Goal: Find contact information: Find contact information

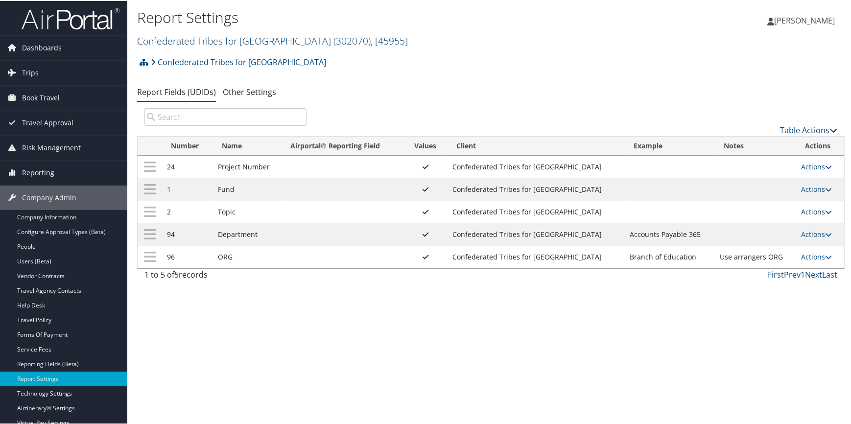
click at [197, 41] on link "Confederated Tribes for Warm Springs ( 302070 ) , [ 45955 ]" at bounding box center [272, 39] width 271 height 13
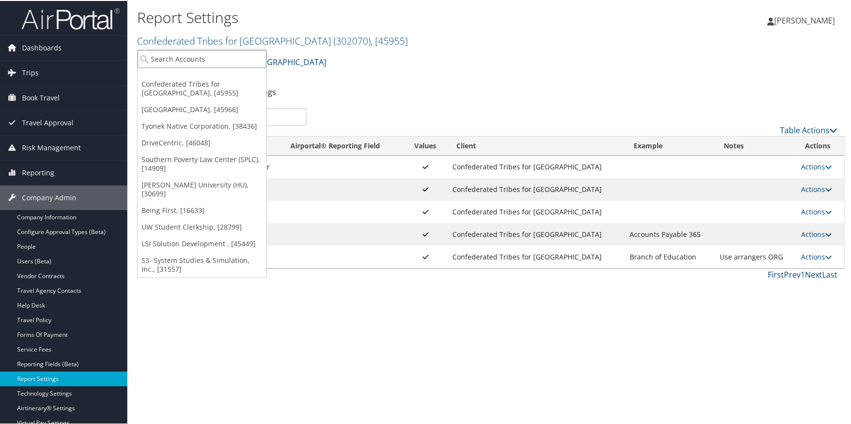
click at [185, 63] on input "search" at bounding box center [202, 58] width 129 height 18
type input "s3"
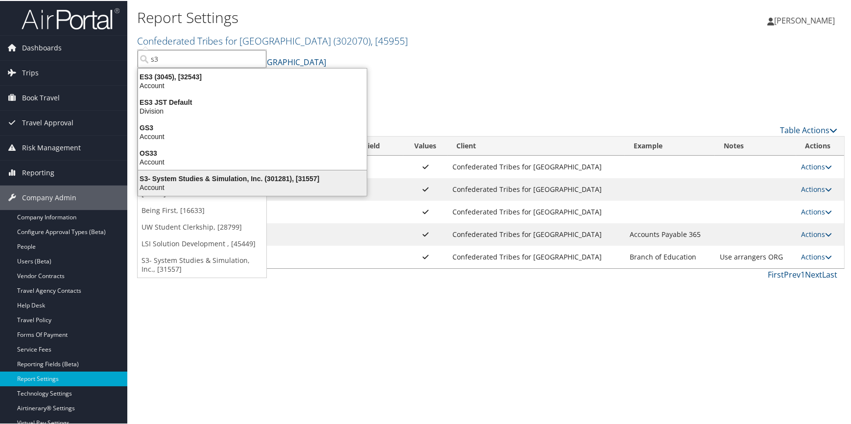
click at [194, 174] on div "S3- System Studies & Simulation, Inc. (301281), [31557]" at bounding box center [252, 177] width 240 height 9
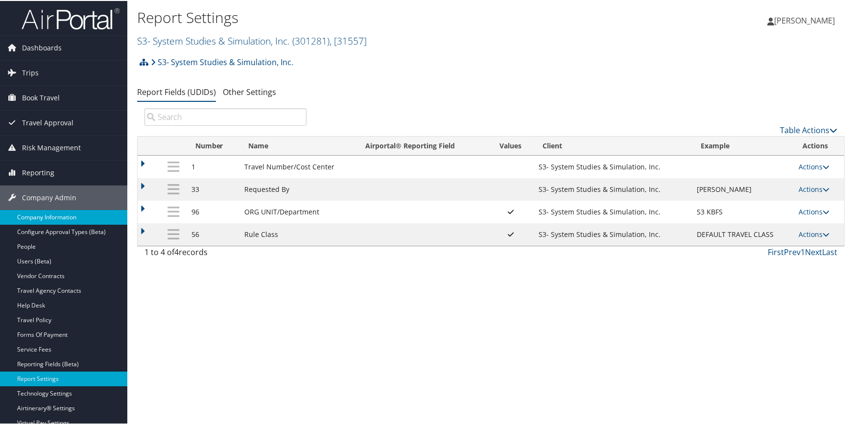
click at [73, 214] on link "Company Information" at bounding box center [63, 216] width 127 height 15
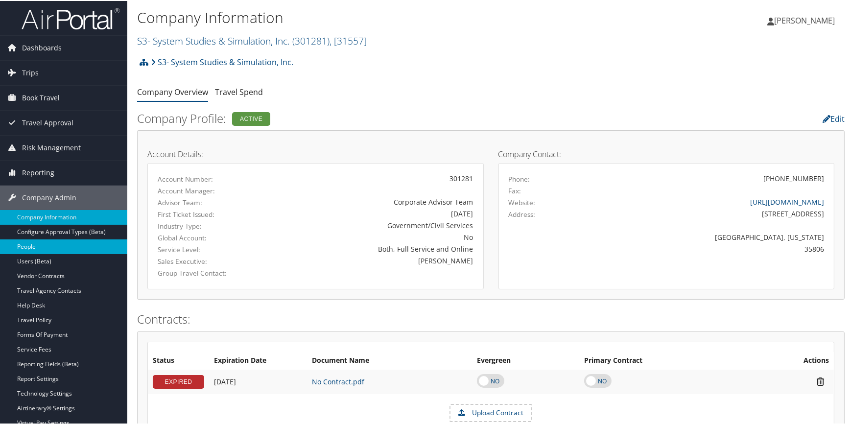
click at [69, 247] on link "People" at bounding box center [63, 245] width 127 height 15
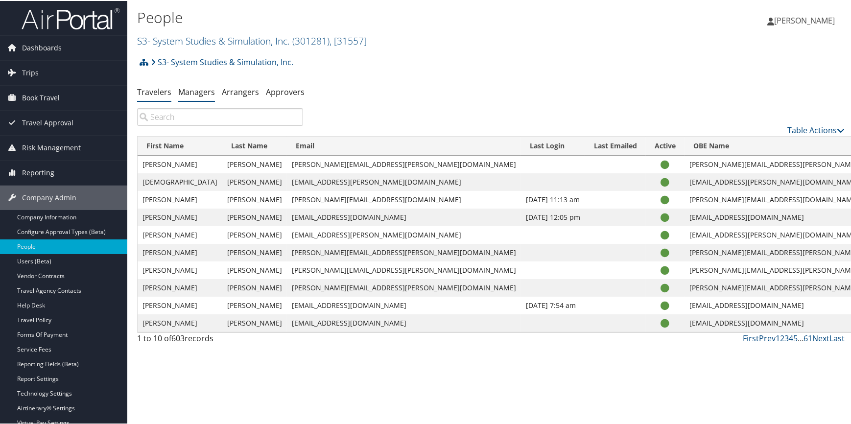
click at [194, 92] on link "Managers" at bounding box center [196, 91] width 37 height 11
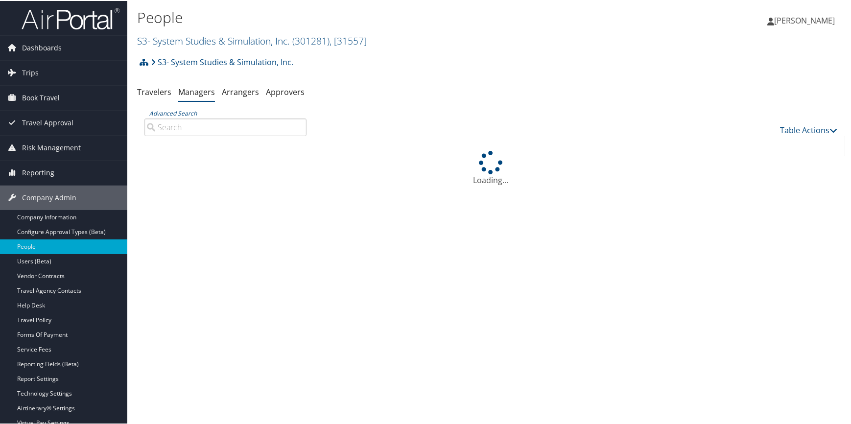
click at [188, 126] on input "Advanced Search" at bounding box center [225, 126] width 162 height 18
type input "m"
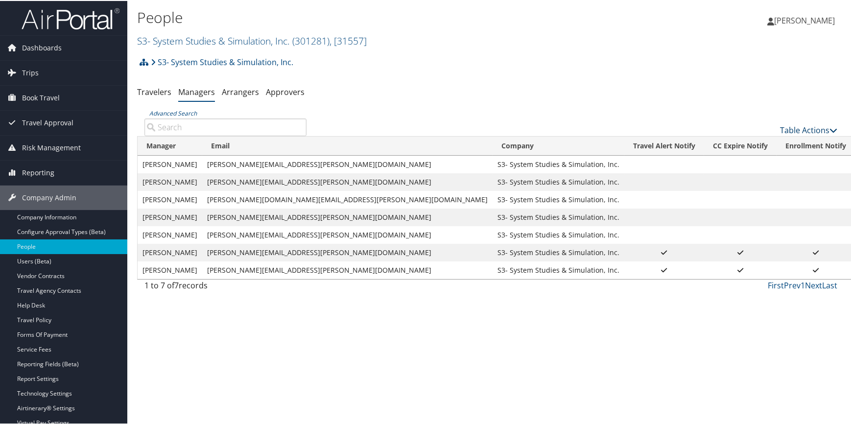
click at [790, 127] on link "Table Actions" at bounding box center [808, 129] width 57 height 11
click at [741, 143] on link "Add New Travel Manager" at bounding box center [776, 144] width 129 height 17
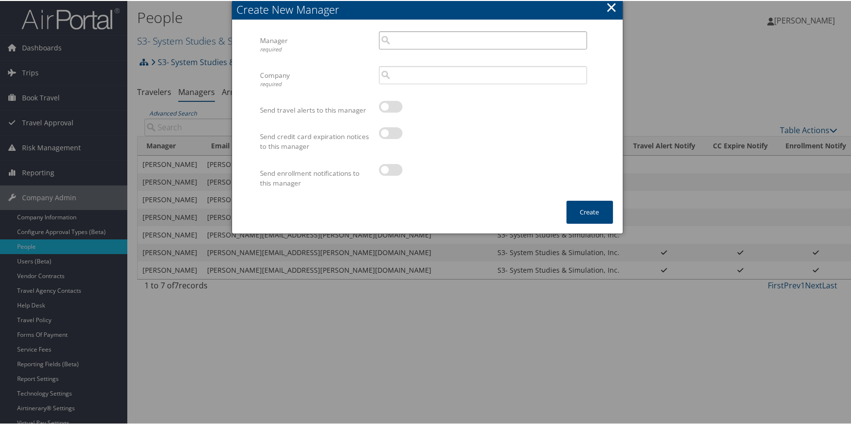
click at [420, 44] on input "search" at bounding box center [483, 39] width 208 height 18
type input "m"
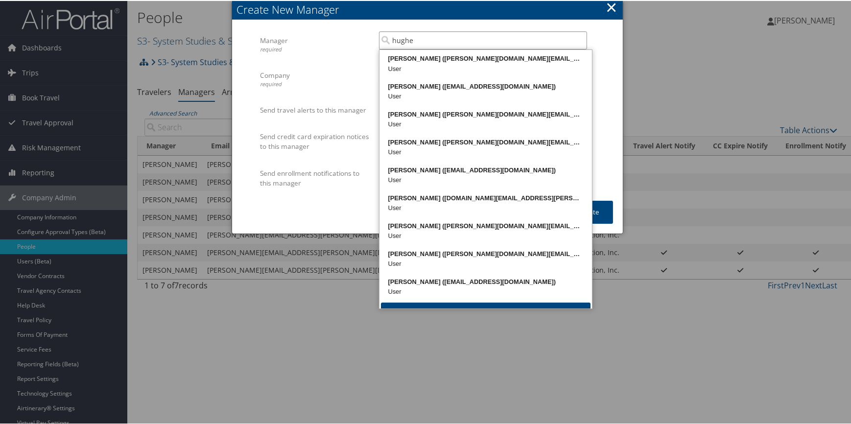
type input "[PERSON_NAME]"
click at [578, 43] on input "hughes" at bounding box center [483, 39] width 208 height 18
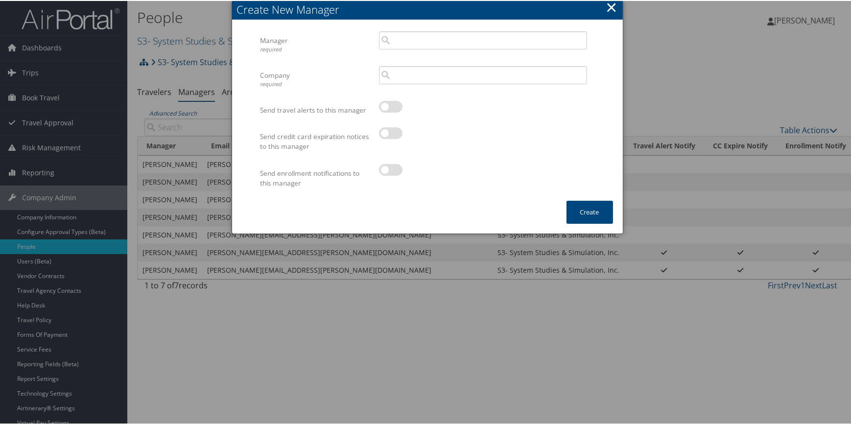
drag, startPoint x: 608, startPoint y: 6, endPoint x: 592, endPoint y: 26, distance: 25.8
click at [609, 6] on button "×" at bounding box center [610, 7] width 11 height 20
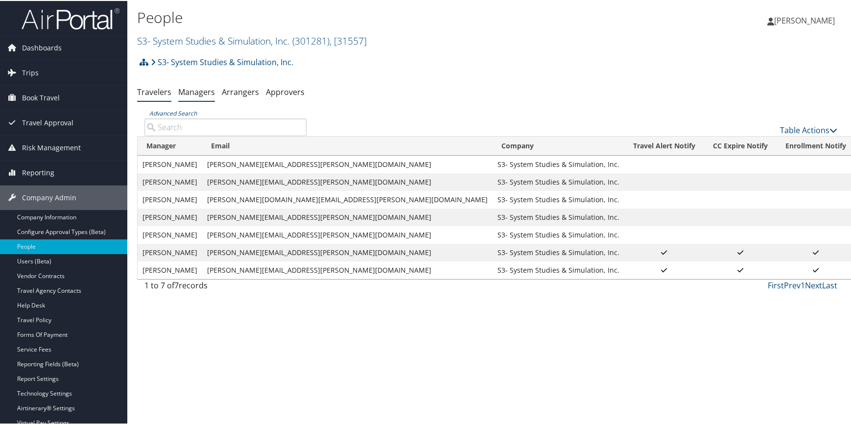
click at [166, 93] on link "Travelers" at bounding box center [154, 91] width 34 height 11
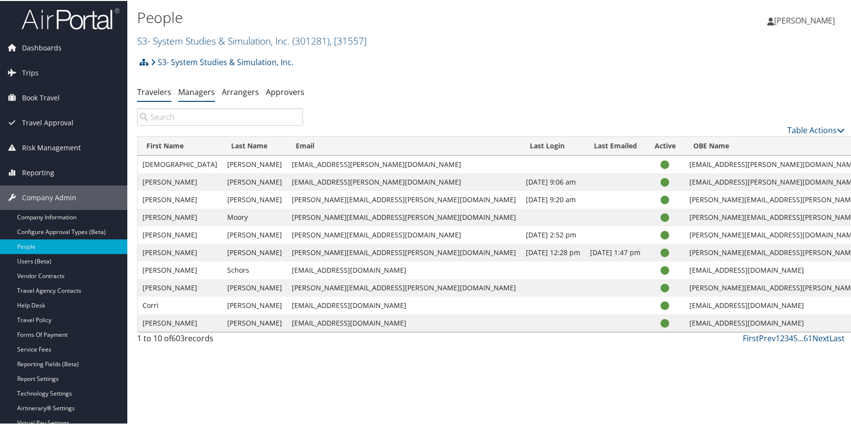
click at [194, 94] on link "Managers" at bounding box center [196, 91] width 37 height 11
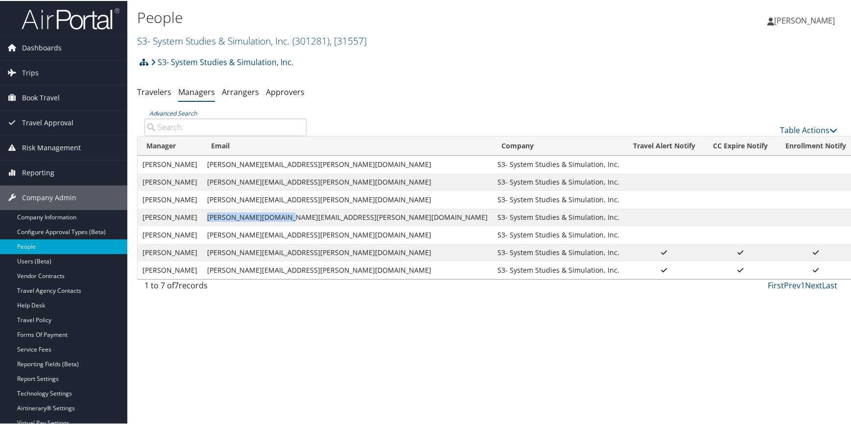
drag, startPoint x: 214, startPoint y: 217, endPoint x: 306, endPoint y: 209, distance: 92.3
click at [306, 209] on td "[PERSON_NAME][DOMAIN_NAME][EMAIL_ADDRESS][PERSON_NAME][DOMAIN_NAME]" at bounding box center [347, 217] width 290 height 18
copy td "[PERSON_NAME][DOMAIN_NAME][EMAIL_ADDRESS][PERSON_NAME][DOMAIN_NAME]"
click at [73, 219] on link "Company Information" at bounding box center [63, 216] width 127 height 15
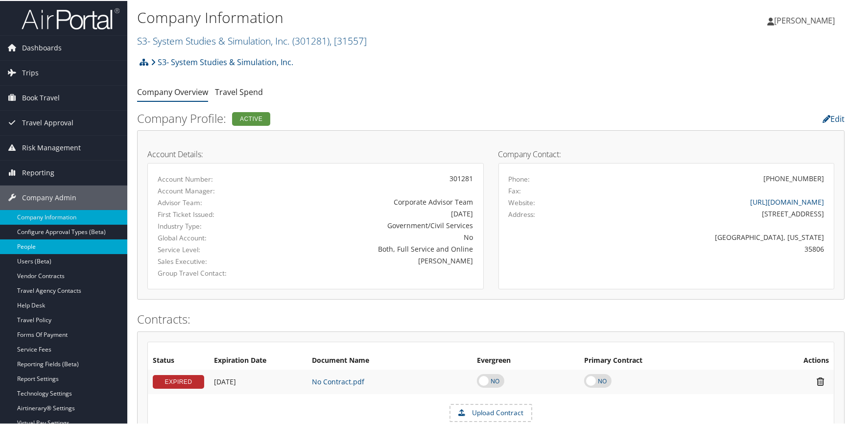
click at [42, 245] on link "People" at bounding box center [63, 245] width 127 height 15
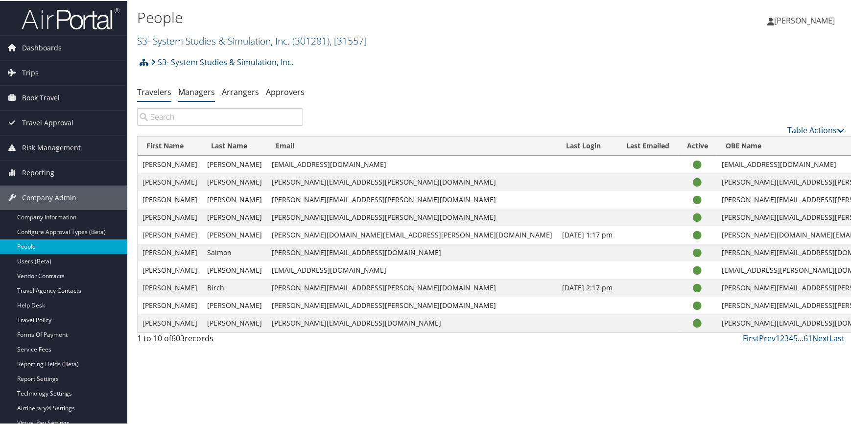
click at [190, 93] on link "Managers" at bounding box center [196, 91] width 37 height 11
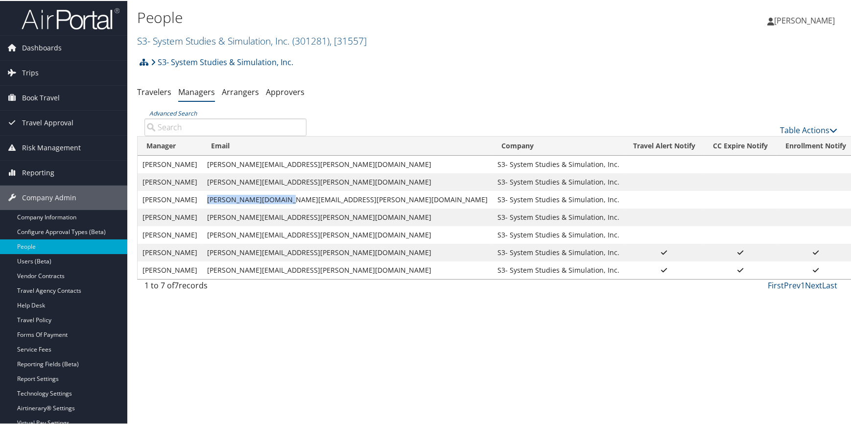
drag, startPoint x: 214, startPoint y: 198, endPoint x: 318, endPoint y: 199, distance: 103.8
click at [318, 199] on td "mary.hughes@s3inc.com" at bounding box center [347, 199] width 290 height 18
copy td "mary.hughes@s3inc.com"
click at [228, 93] on link "Arrangers" at bounding box center [240, 91] width 37 height 11
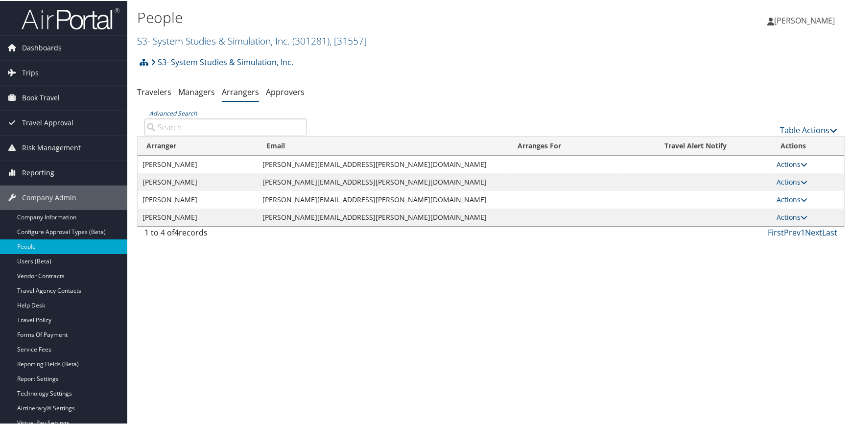
click at [776, 160] on link "Actions" at bounding box center [791, 163] width 31 height 9
click at [785, 191] on link "View Group" at bounding box center [796, 194] width 54 height 17
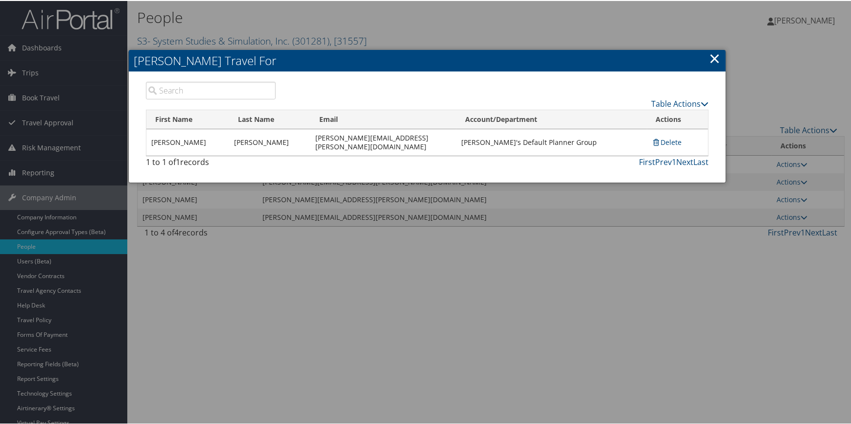
click at [715, 55] on link "×" at bounding box center [714, 57] width 11 height 20
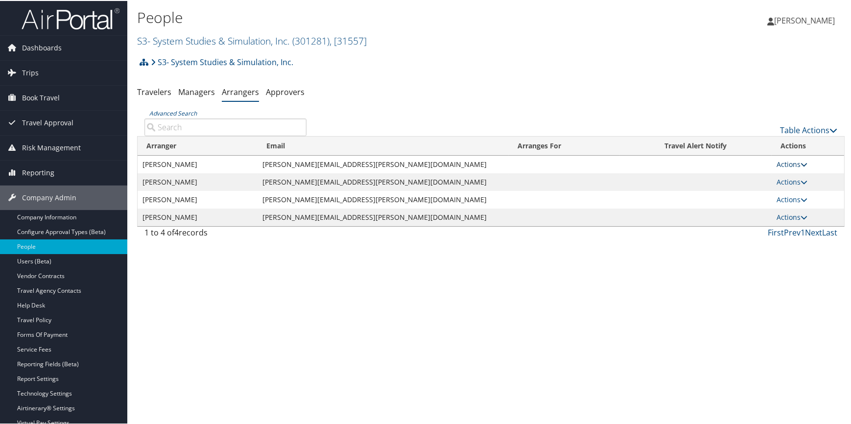
click at [776, 163] on link "Actions" at bounding box center [791, 163] width 31 height 9
click at [787, 190] on link "View Group" at bounding box center [796, 194] width 54 height 17
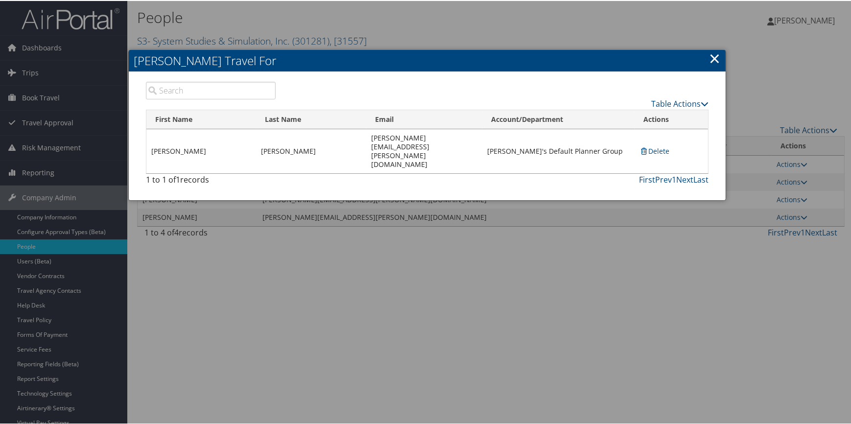
click at [710, 58] on link "×" at bounding box center [714, 57] width 11 height 20
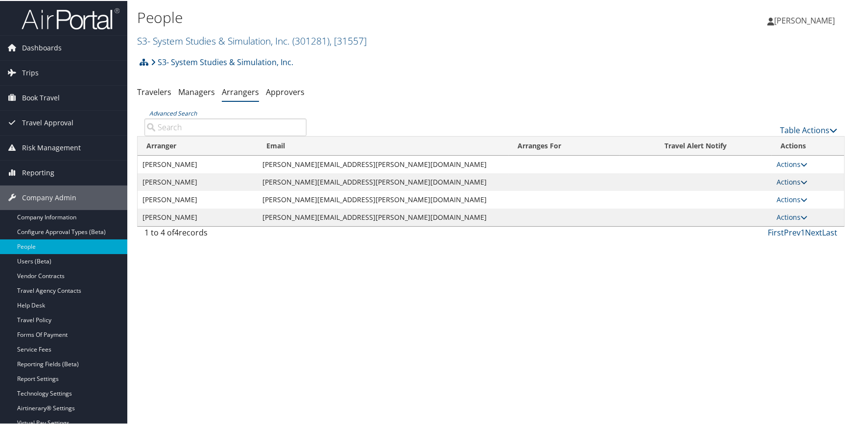
click at [778, 181] on link "Actions" at bounding box center [791, 180] width 31 height 9
click at [778, 206] on link "View Group" at bounding box center [796, 212] width 54 height 17
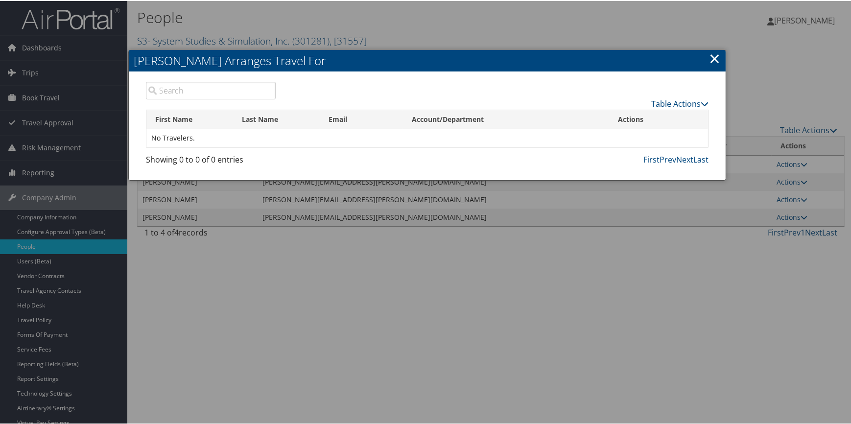
click at [711, 59] on link "×" at bounding box center [714, 57] width 11 height 20
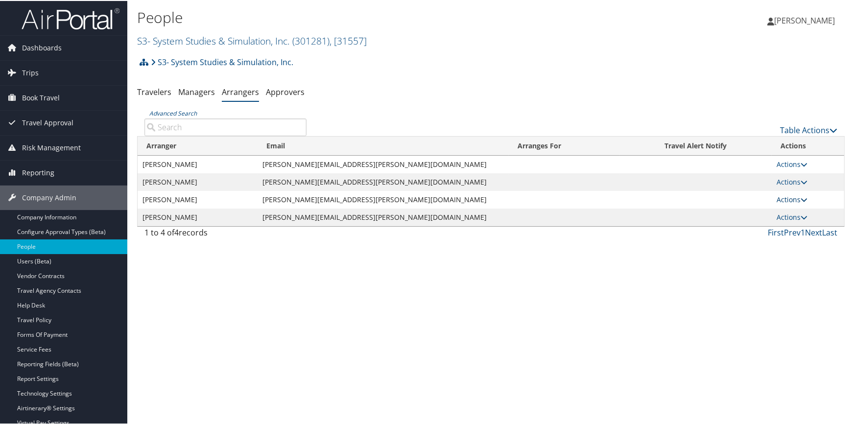
click at [787, 196] on link "Actions" at bounding box center [791, 198] width 31 height 9
click at [787, 227] on link "View Group" at bounding box center [796, 229] width 54 height 17
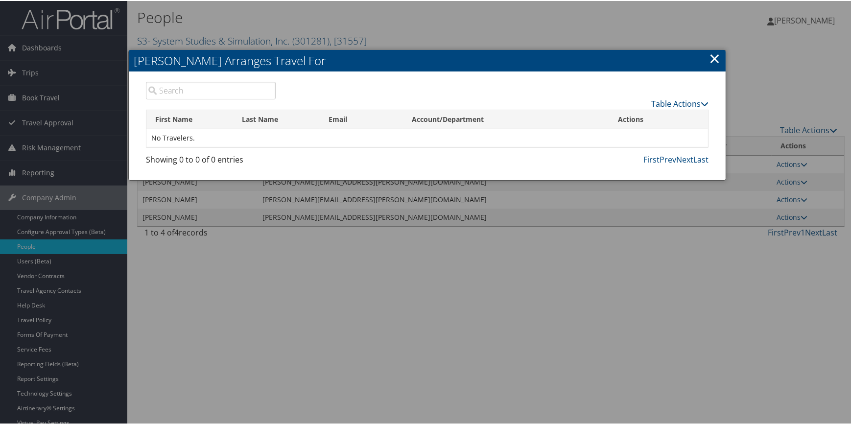
click at [709, 56] on link "×" at bounding box center [714, 57] width 11 height 20
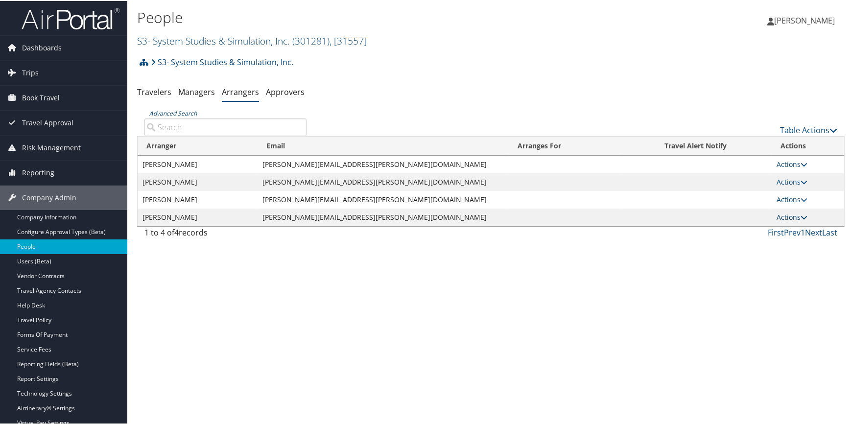
click at [779, 215] on link "Actions" at bounding box center [791, 215] width 31 height 9
click at [788, 244] on link "View Group" at bounding box center [796, 247] width 54 height 17
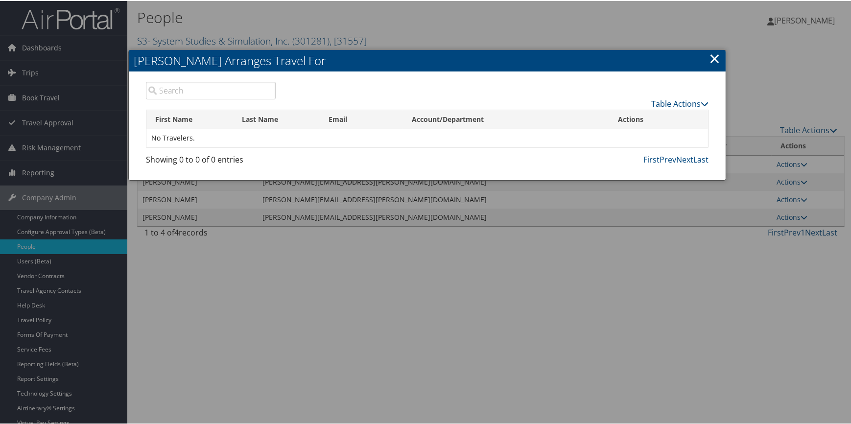
click at [710, 61] on link "×" at bounding box center [714, 57] width 11 height 20
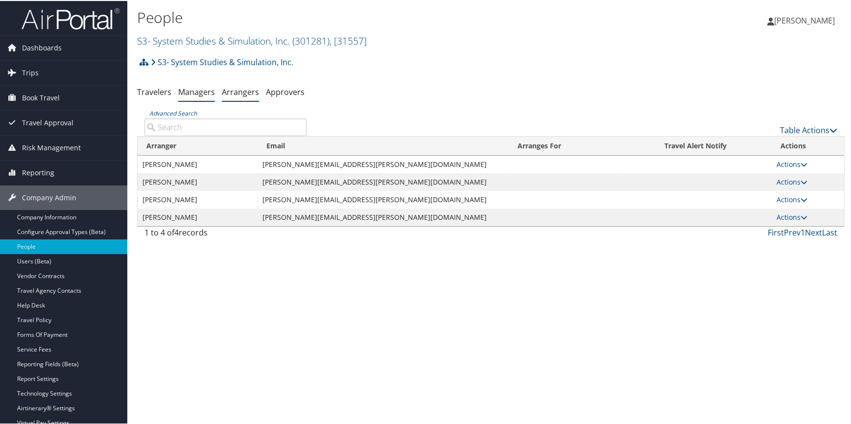
click at [192, 91] on link "Managers" at bounding box center [196, 91] width 37 height 11
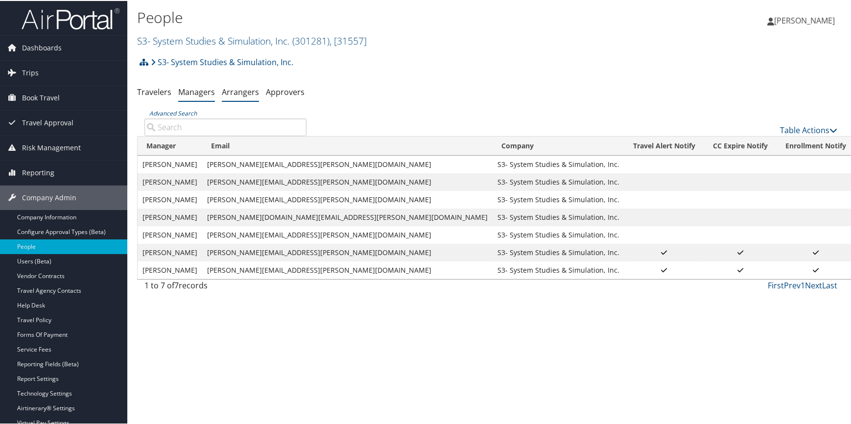
click at [238, 87] on link "Arrangers" at bounding box center [240, 91] width 37 height 11
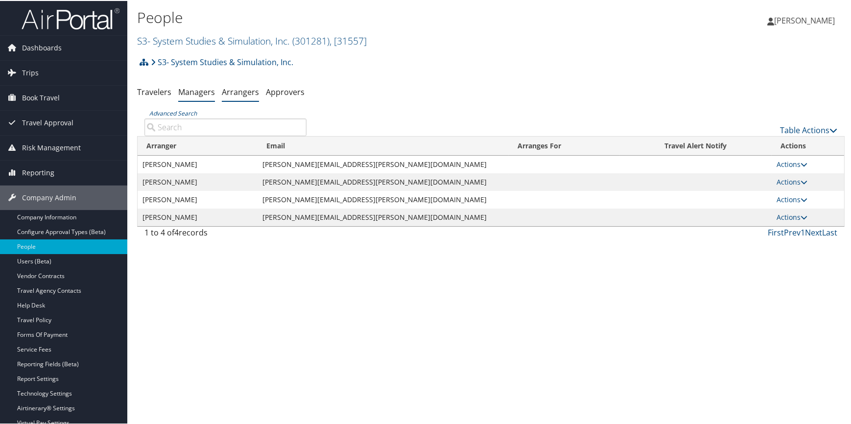
click at [205, 93] on link "Managers" at bounding box center [196, 91] width 37 height 11
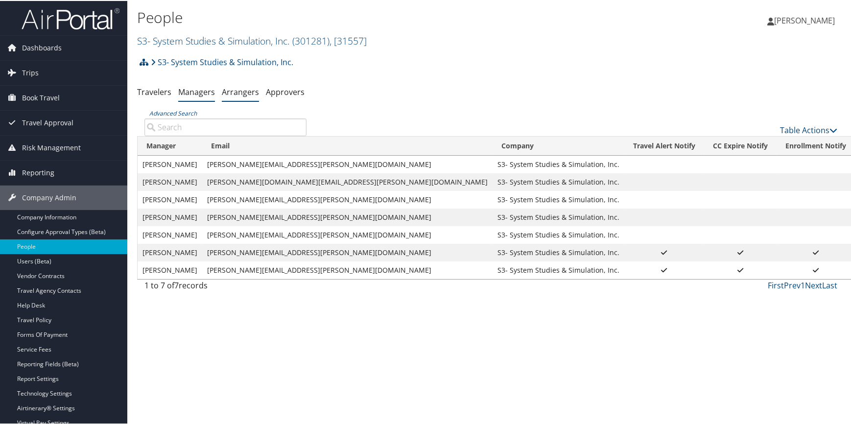
click at [231, 92] on link "Arrangers" at bounding box center [240, 91] width 37 height 11
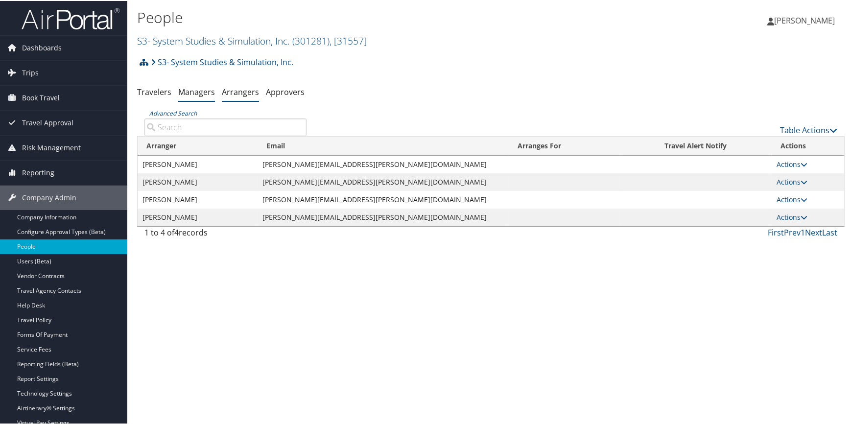
click at [193, 91] on link "Managers" at bounding box center [196, 91] width 37 height 11
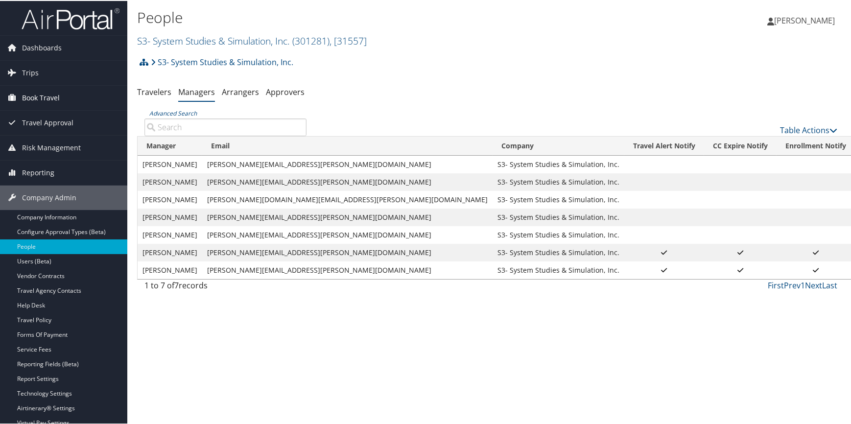
click at [49, 97] on span "Book Travel" at bounding box center [41, 97] width 38 height 24
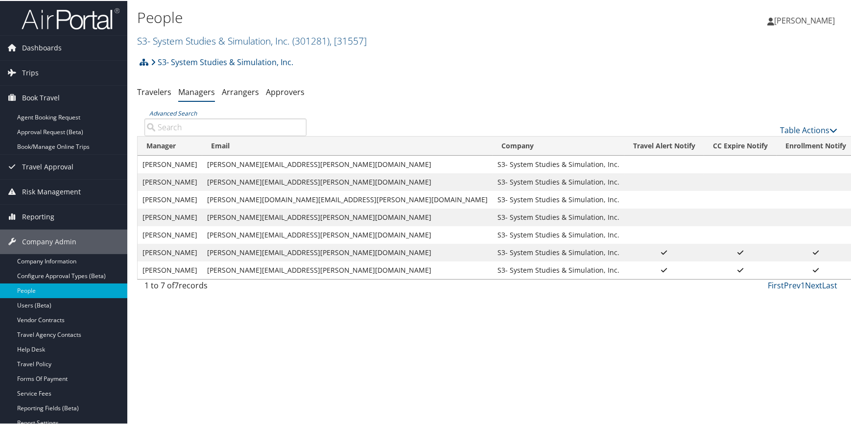
click at [213, 250] on td "kimberly.doughty@s3inc.com" at bounding box center [347, 252] width 290 height 18
click at [94, 261] on link "Company Information" at bounding box center [63, 260] width 127 height 15
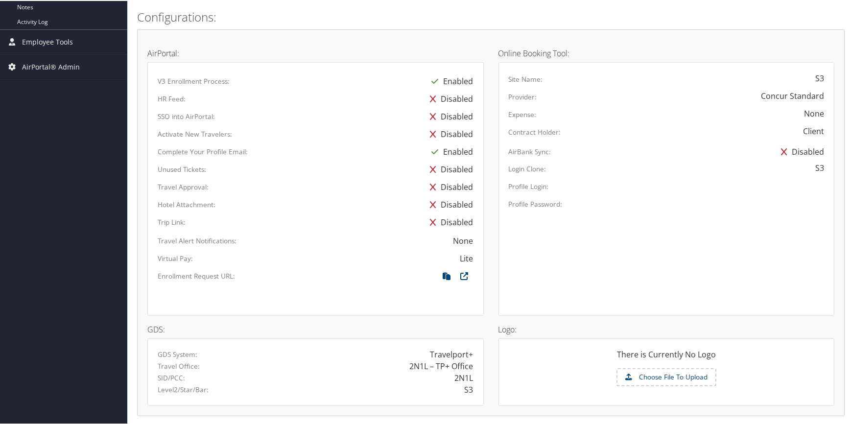
scroll to position [560, 0]
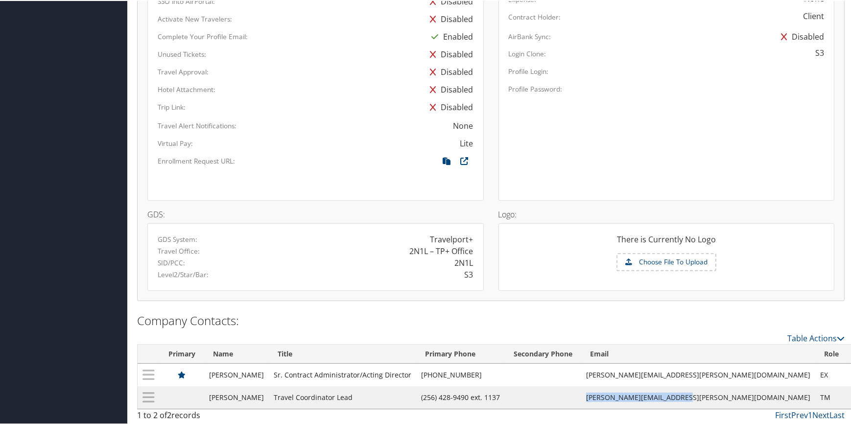
drag, startPoint x: 633, startPoint y: 394, endPoint x: 729, endPoint y: 389, distance: 96.1
click at [729, 389] on td "[PERSON_NAME][EMAIL_ADDRESS][PERSON_NAME][DOMAIN_NAME]" at bounding box center [698, 396] width 234 height 23
copy td "[PERSON_NAME][EMAIL_ADDRESS][PERSON_NAME][DOMAIN_NAME]"
click at [637, 399] on td "[PERSON_NAME][EMAIL_ADDRESS][PERSON_NAME][DOMAIN_NAME]" at bounding box center [698, 396] width 234 height 23
drag, startPoint x: 631, startPoint y: 395, endPoint x: 730, endPoint y: 385, distance: 98.9
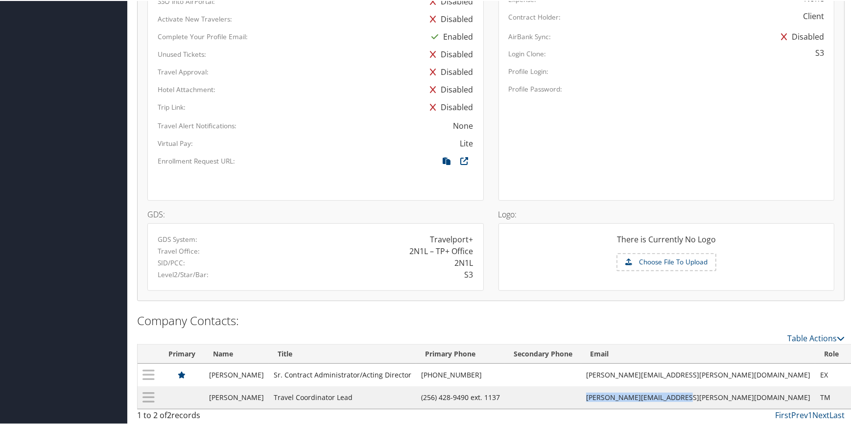
click at [730, 385] on td "[PERSON_NAME][EMAIL_ADDRESS][PERSON_NAME][DOMAIN_NAME]" at bounding box center [698, 396] width 234 height 23
copy td "[PERSON_NAME][EMAIL_ADDRESS][PERSON_NAME][DOMAIN_NAME]"
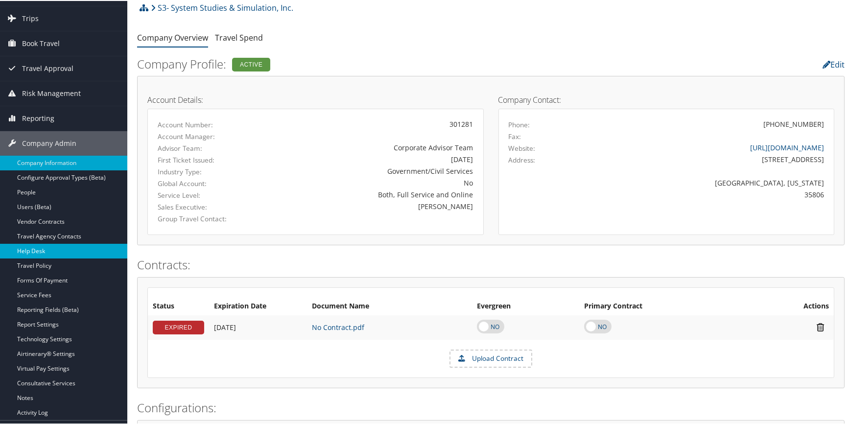
scroll to position [0, 0]
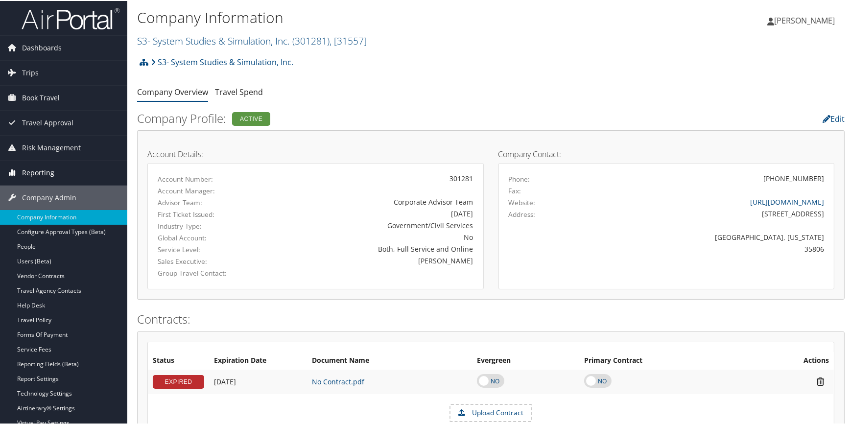
click at [37, 170] on span "Reporting" at bounding box center [38, 172] width 32 height 24
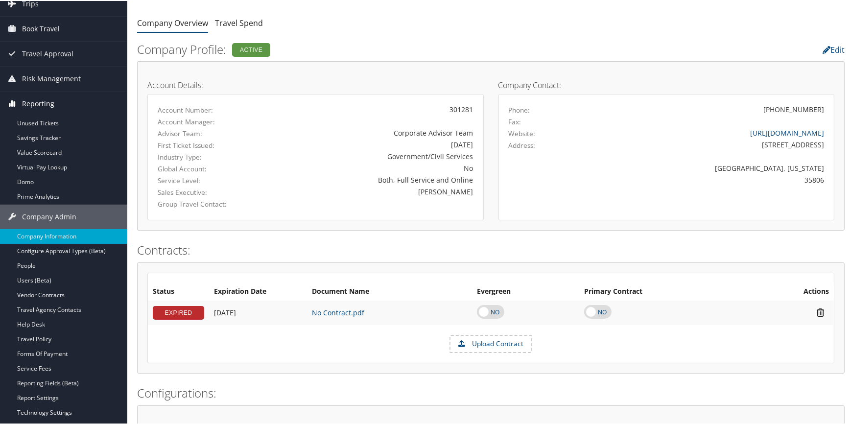
scroll to position [89, 0]
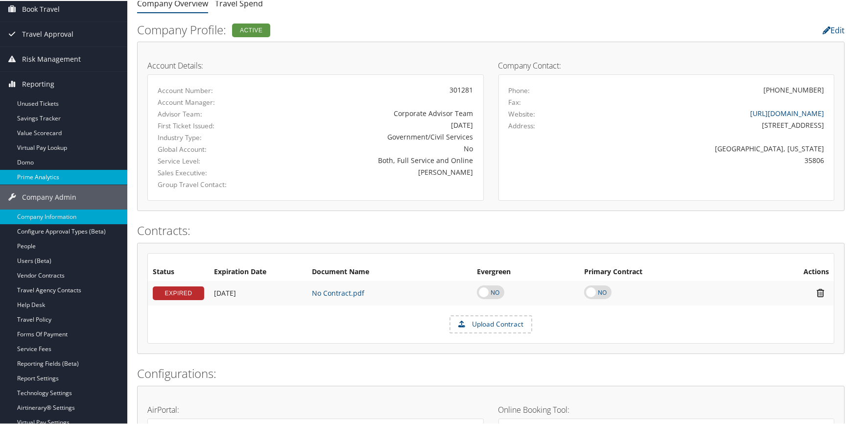
click at [44, 171] on link "Prime Analytics" at bounding box center [63, 176] width 127 height 15
click at [48, 174] on link "Prime Analytics" at bounding box center [63, 176] width 127 height 15
